Goal: Task Accomplishment & Management: Manage account settings

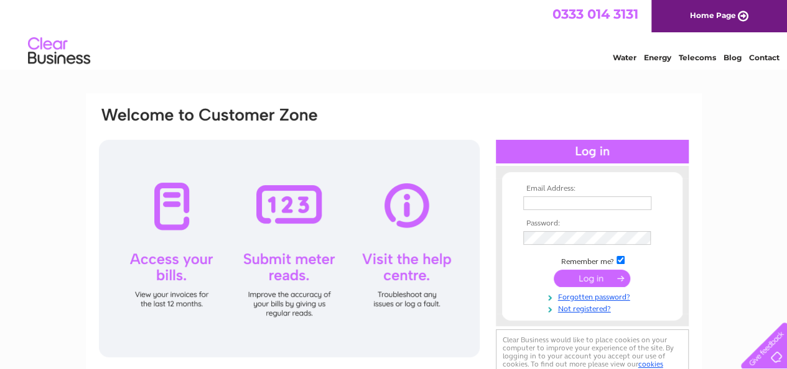
type input "enquiries@lagganhousecountrypark.co.uk"
click at [586, 278] on input "submit" at bounding box center [591, 278] width 76 height 17
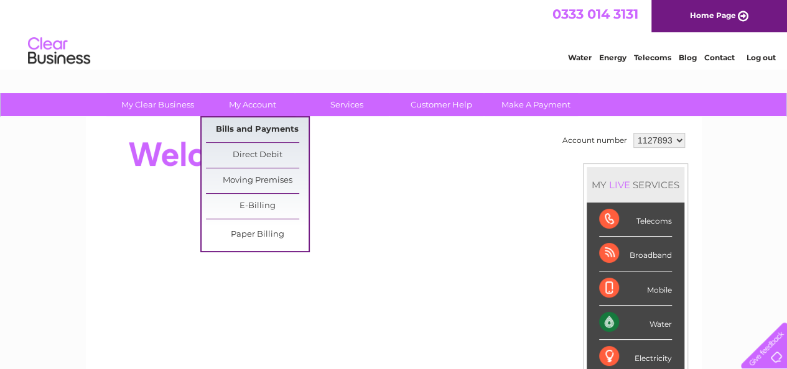
click at [274, 132] on link "Bills and Payments" at bounding box center [257, 130] width 103 height 25
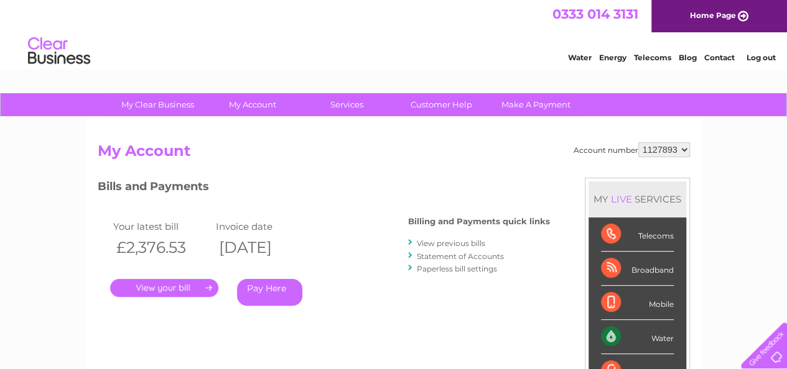
click at [187, 290] on link "." at bounding box center [164, 288] width 108 height 18
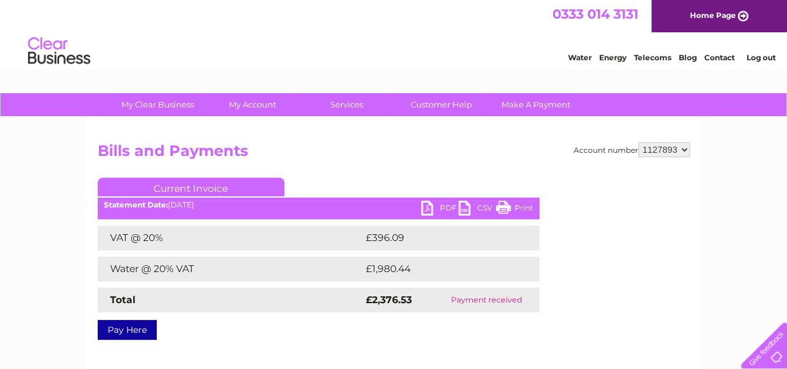
click at [430, 204] on link "PDF" at bounding box center [439, 210] width 37 height 18
